Goal: Information Seeking & Learning: Learn about a topic

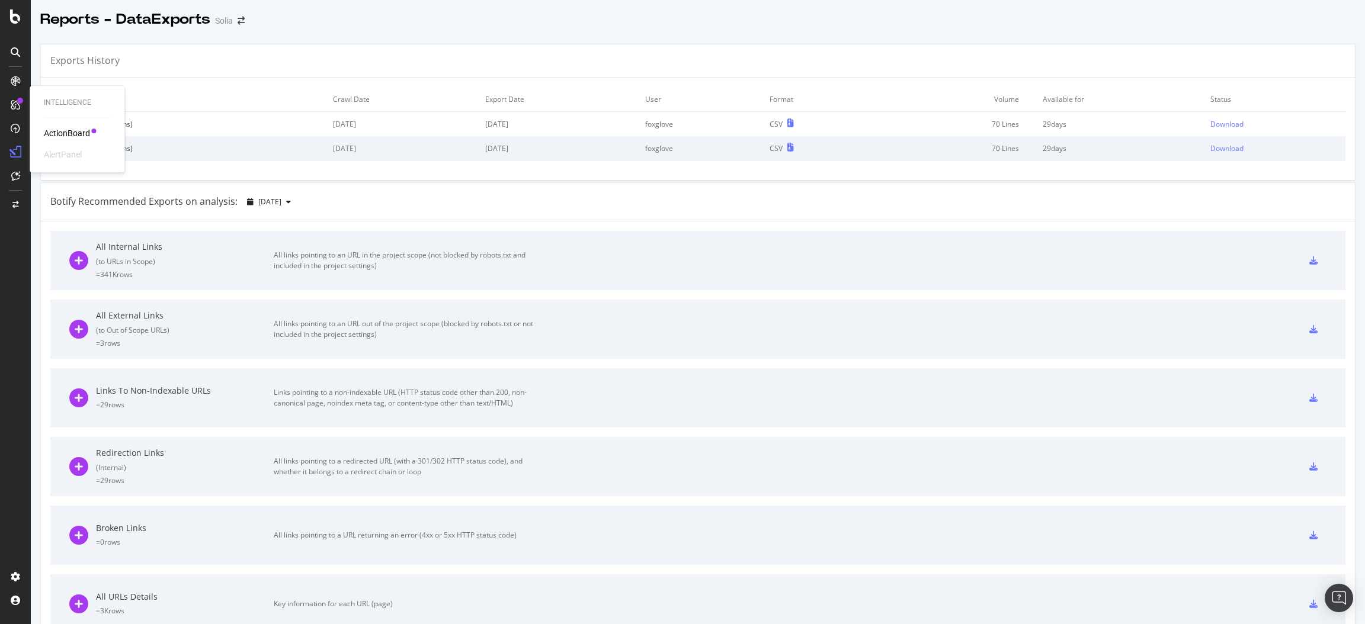
click at [59, 134] on div "ActionBoard" at bounding box center [67, 133] width 46 height 12
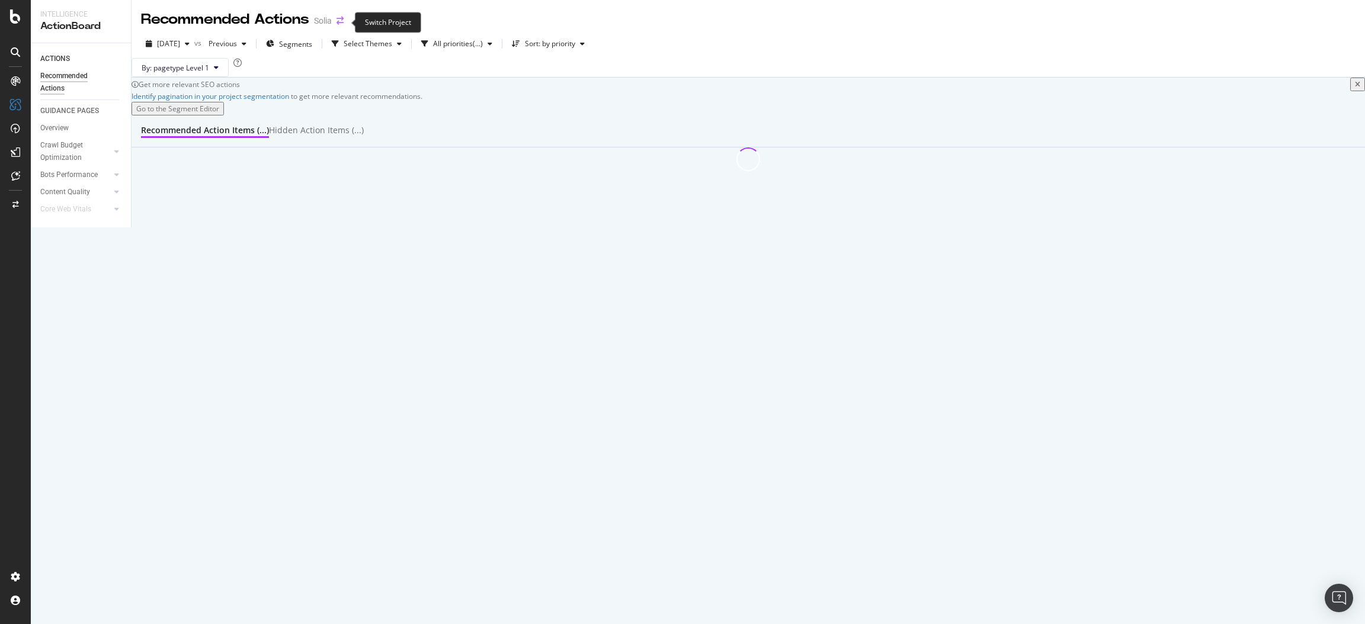
click at [340, 20] on icon "arrow-right-arrow-left" at bounding box center [339, 21] width 7 height 8
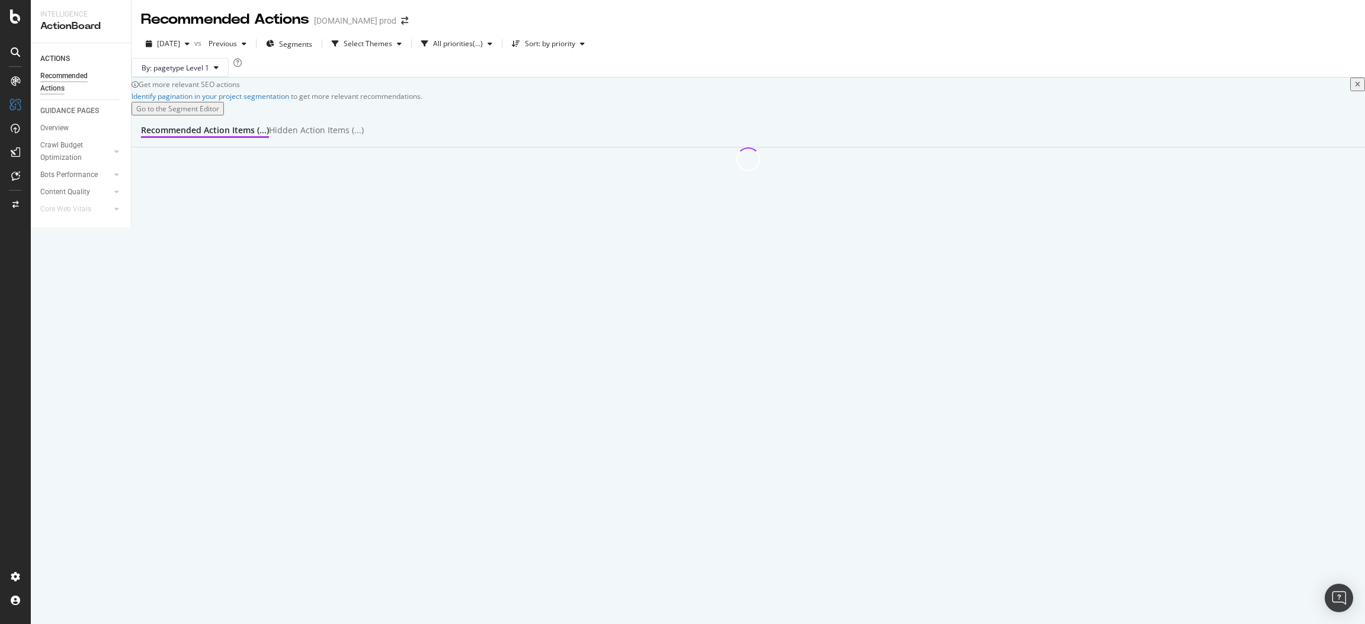
click at [779, 37] on div "2025 Sep. 15th vs Previous Segments Select Themes All priorities ( ... ) Sort: …" at bounding box center [748, 46] width 1233 height 24
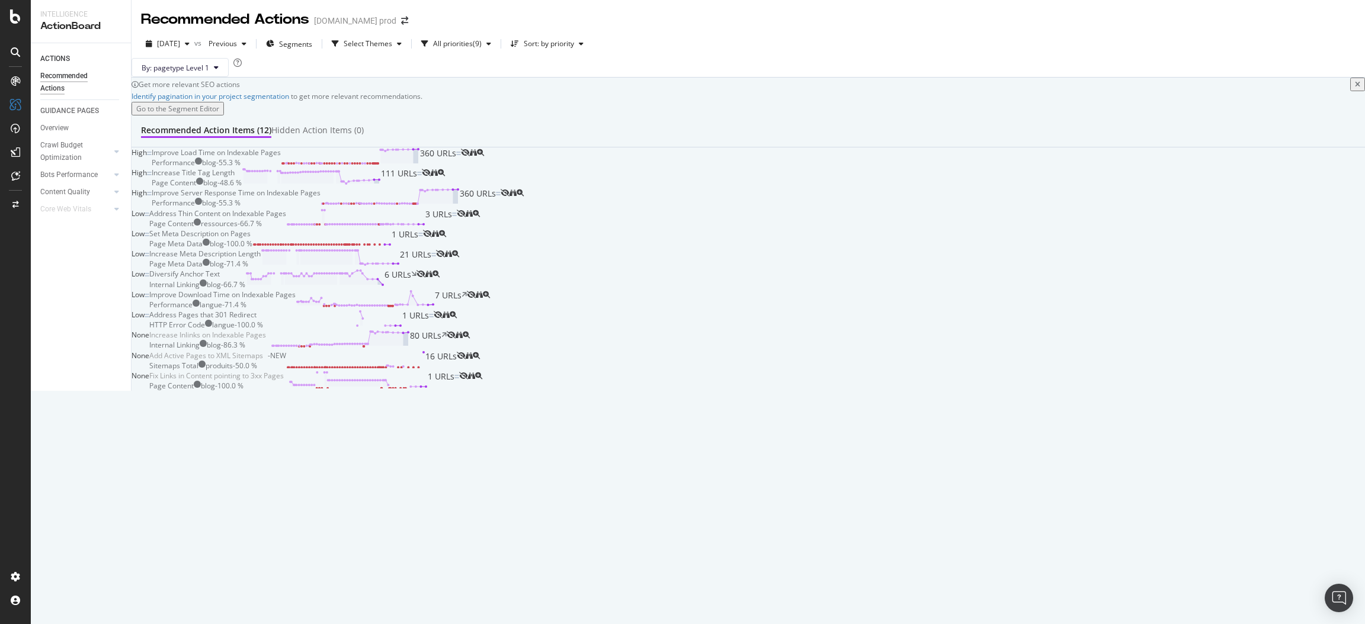
click at [195, 168] on div "Performance" at bounding box center [173, 163] width 43 height 10
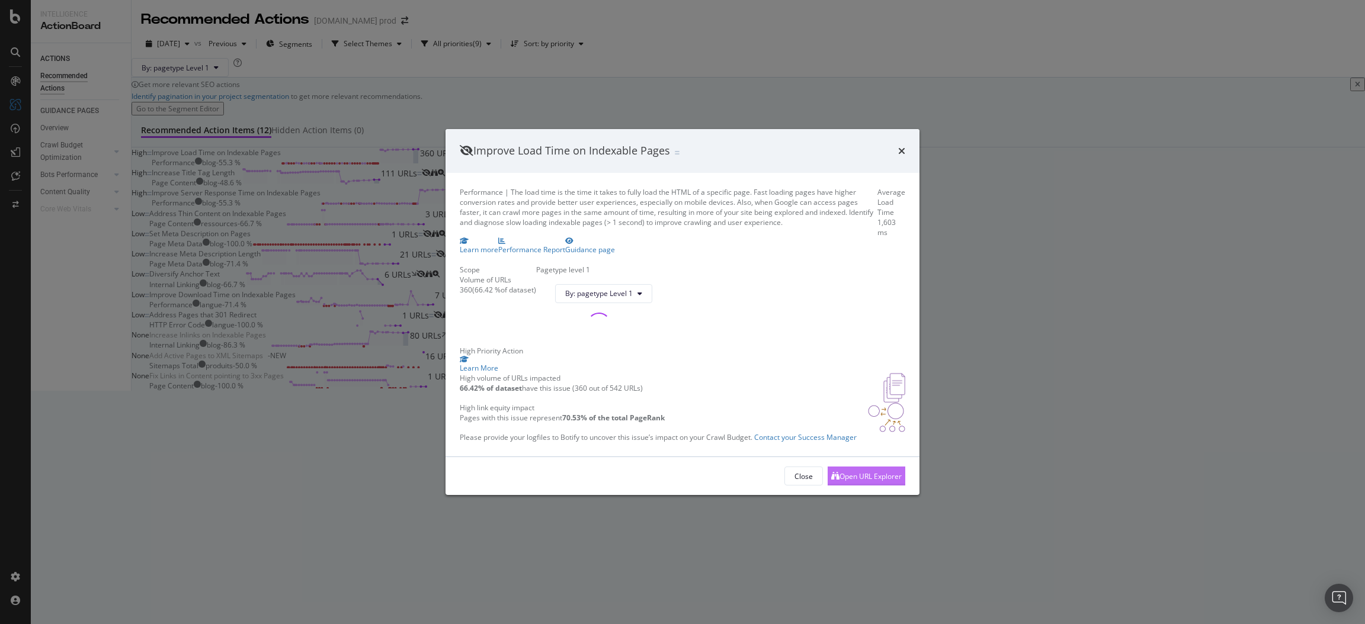
click at [879, 481] on div "Open URL Explorer" at bounding box center [870, 476] width 62 height 10
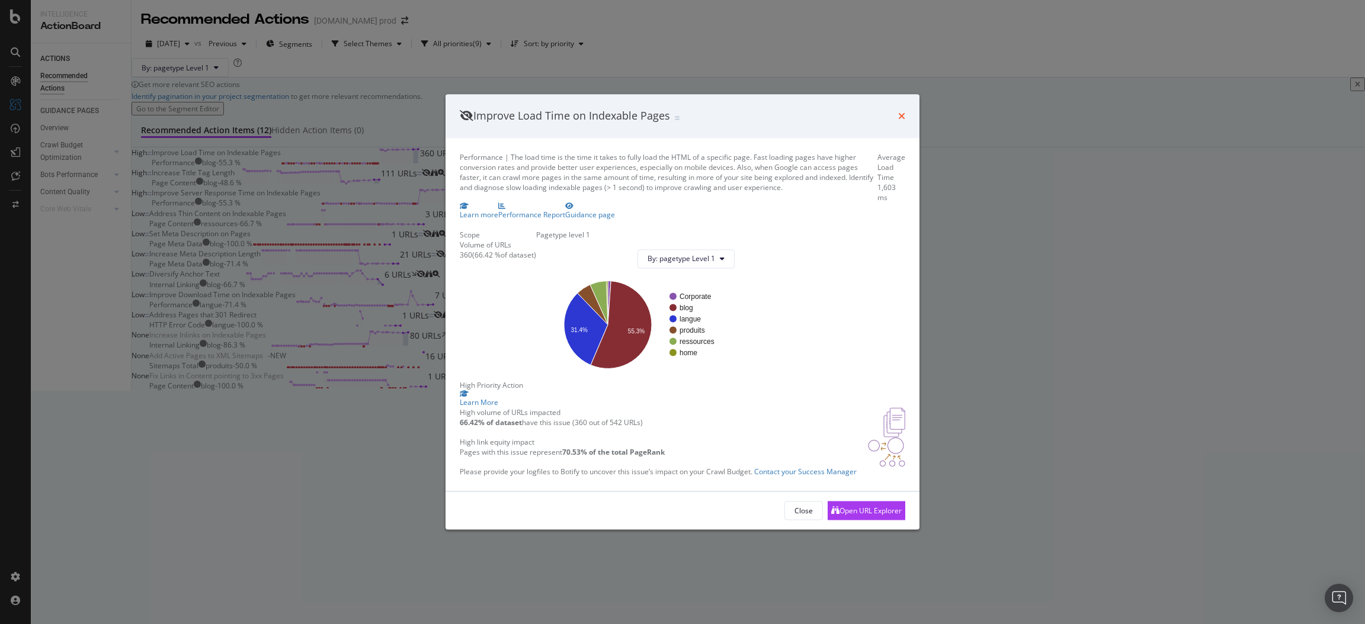
click at [903, 111] on icon "times" at bounding box center [901, 115] width 7 height 9
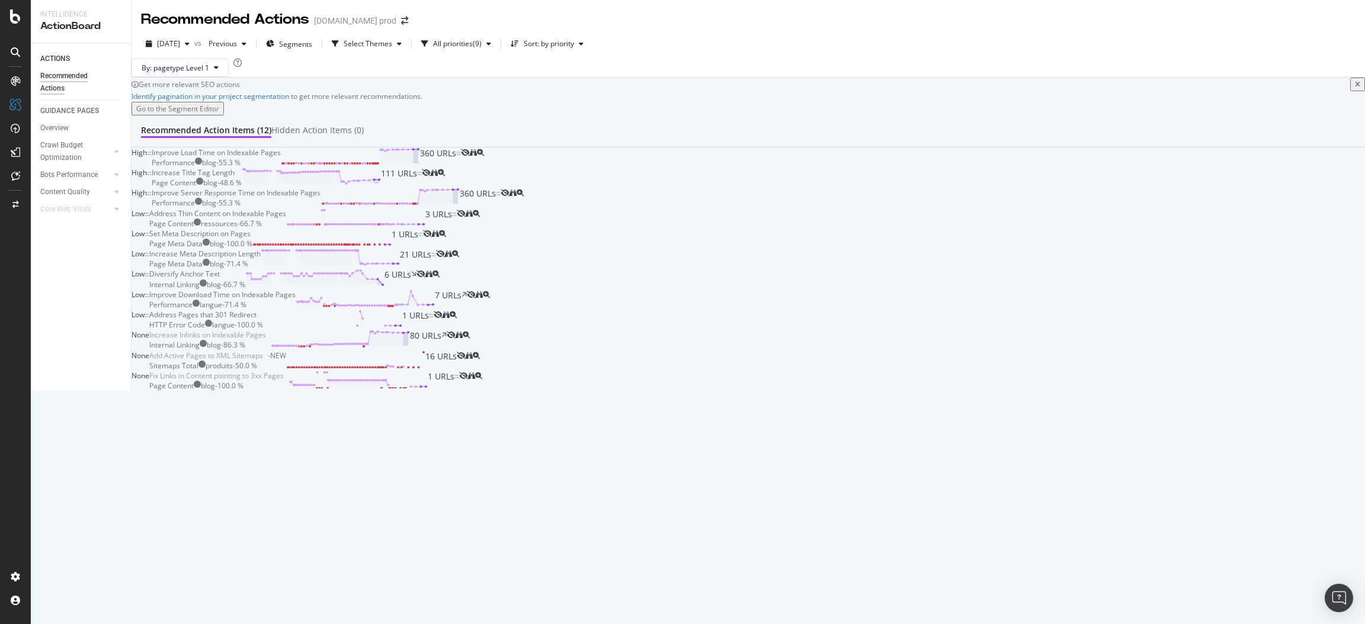
click at [235, 178] on div "Increase Title Tag Length" at bounding box center [193, 173] width 83 height 10
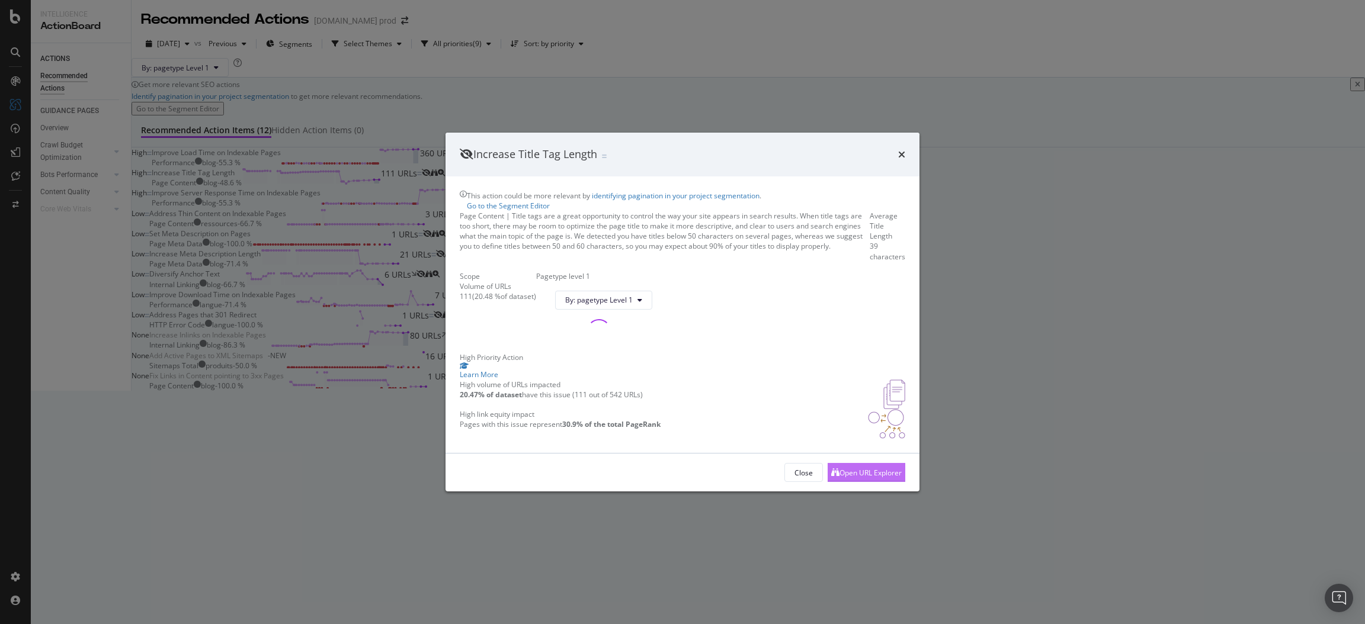
click at [868, 477] on div "Open URL Explorer" at bounding box center [870, 472] width 62 height 10
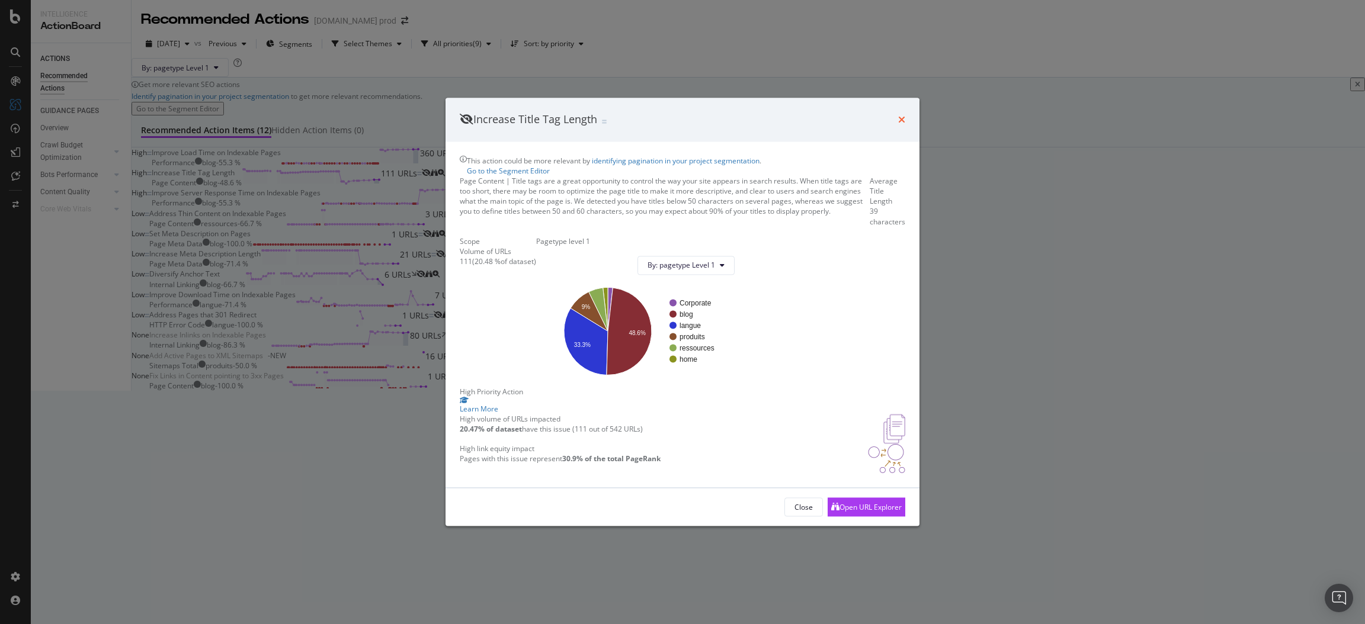
click at [904, 115] on icon "times" at bounding box center [901, 119] width 7 height 9
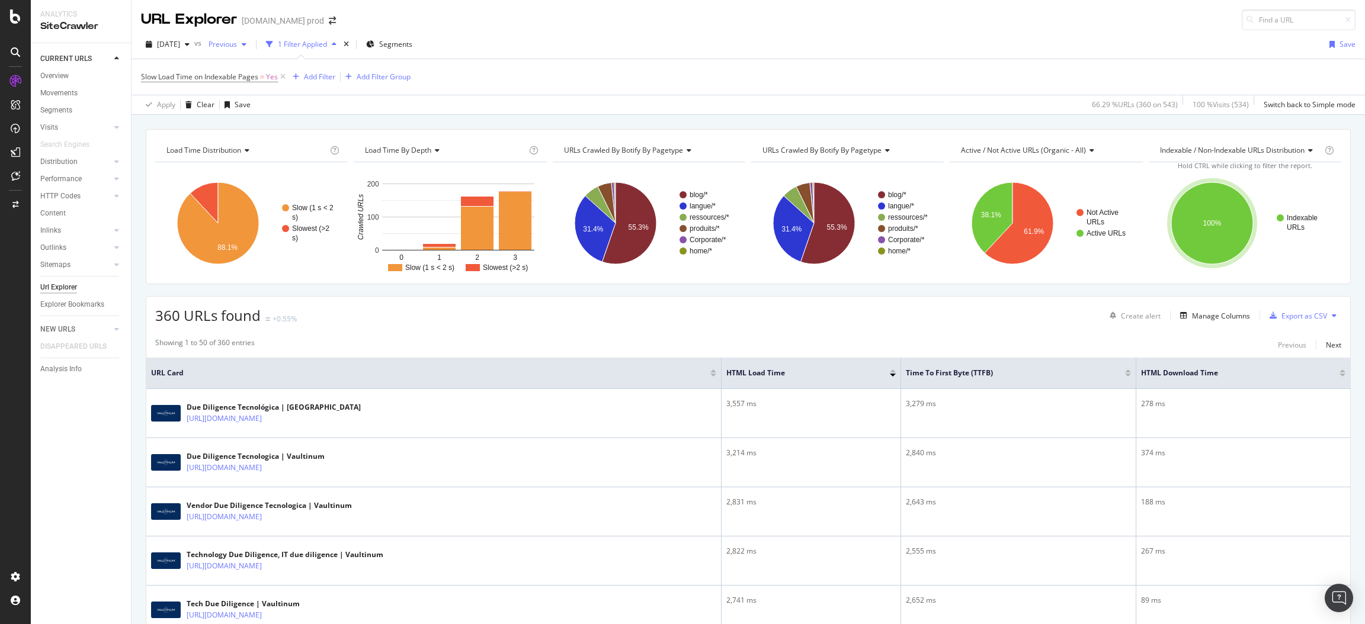
click at [251, 48] on div "button" at bounding box center [244, 44] width 14 height 7
click at [282, 94] on div "[DATE]" at bounding box center [264, 96] width 68 height 11
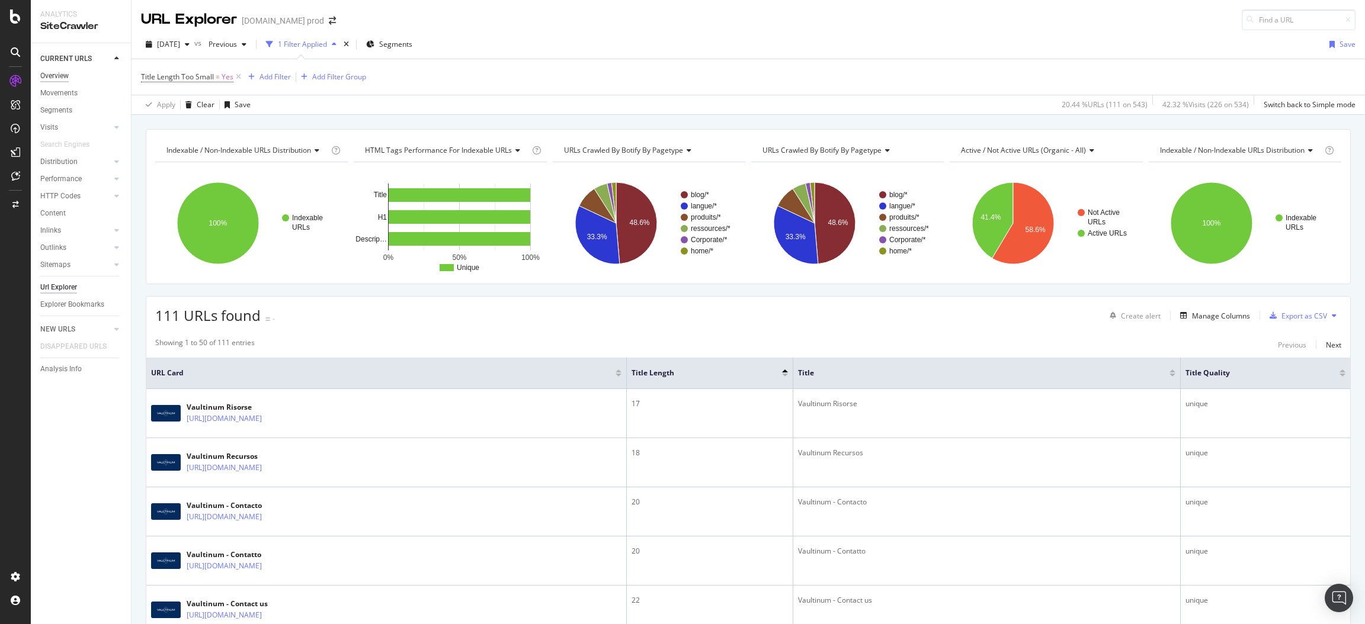
click at [52, 72] on div "Overview" at bounding box center [54, 76] width 28 height 12
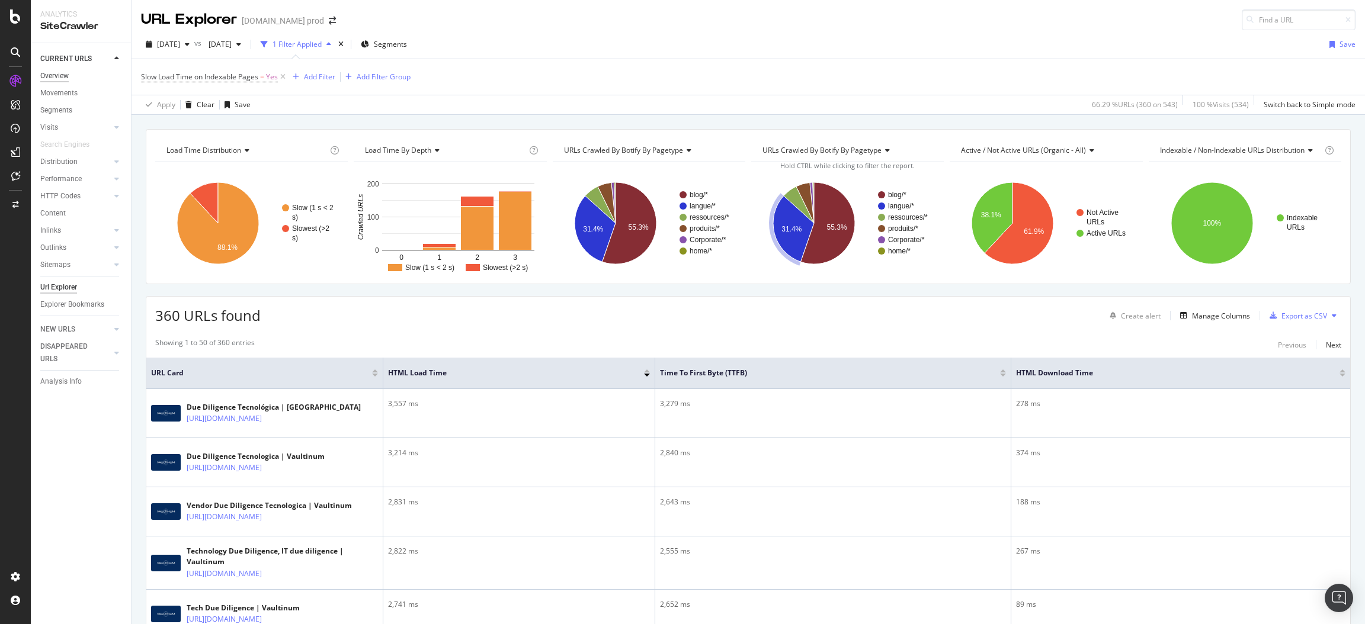
click at [61, 70] on div "Overview" at bounding box center [54, 76] width 28 height 12
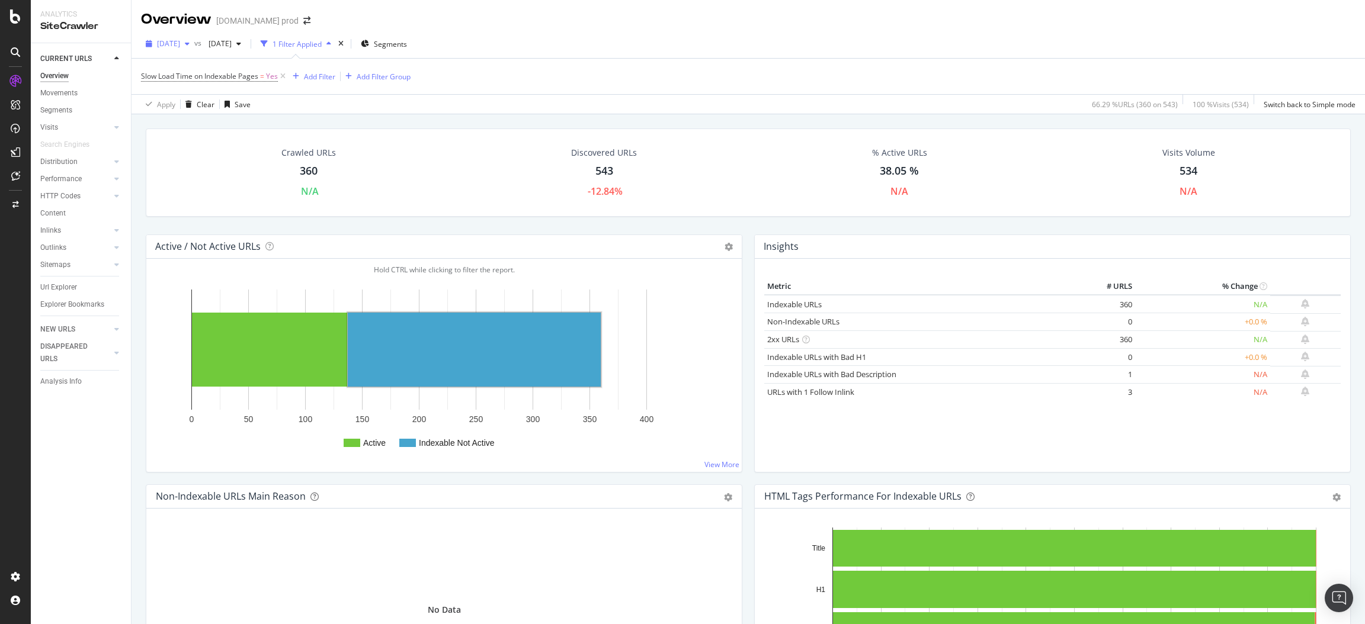
click at [194, 46] on div "button" at bounding box center [187, 43] width 14 height 7
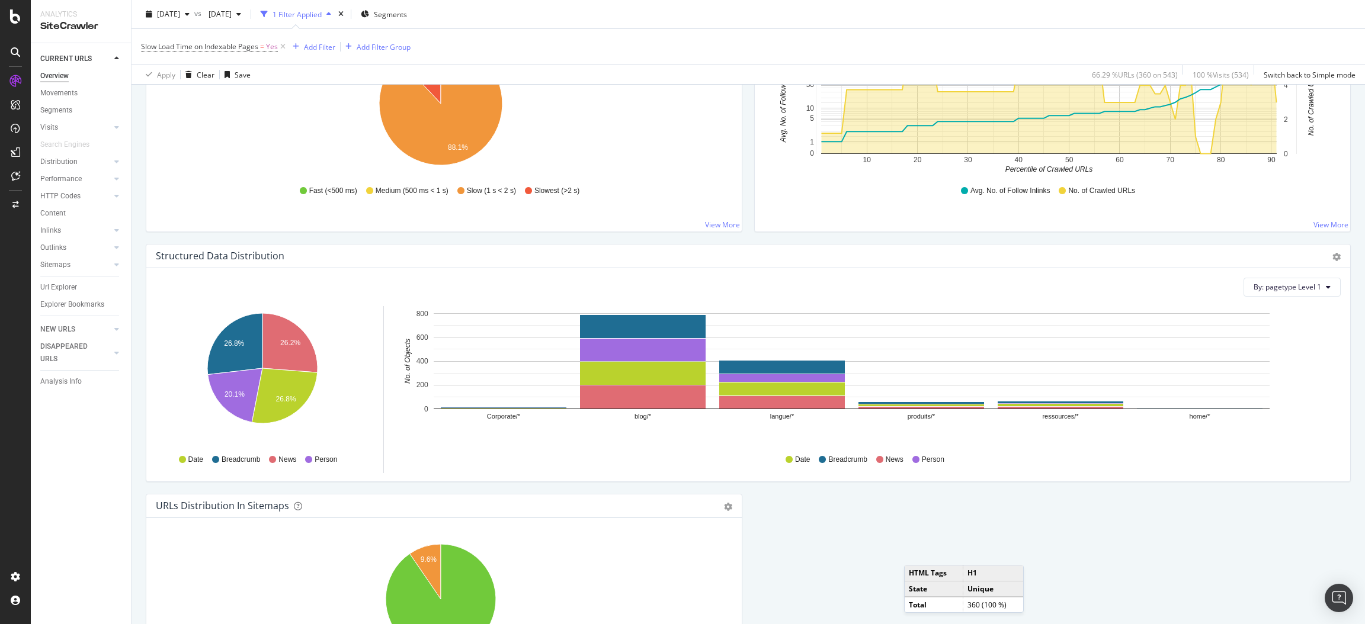
scroll to position [975, 0]
